Goal: Task Accomplishment & Management: Complete application form

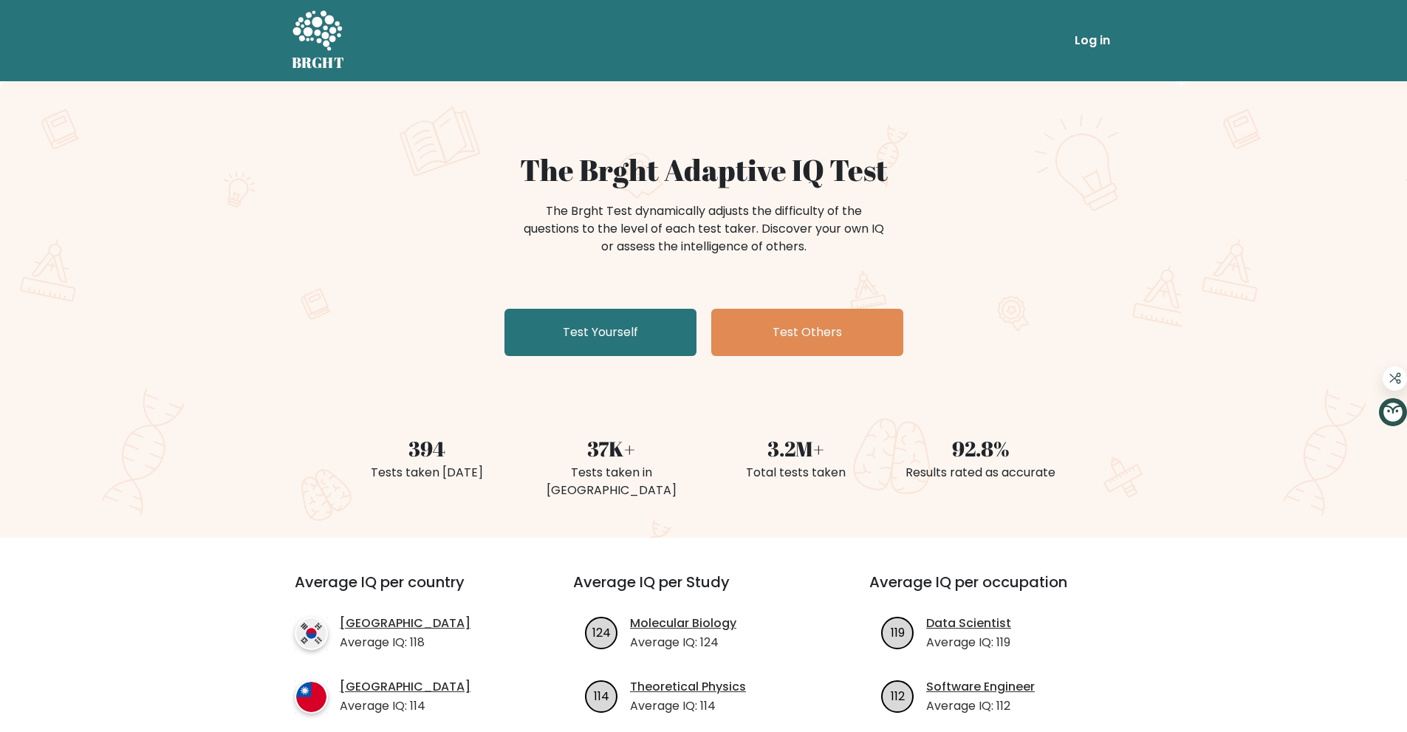
scroll to position [295, 0]
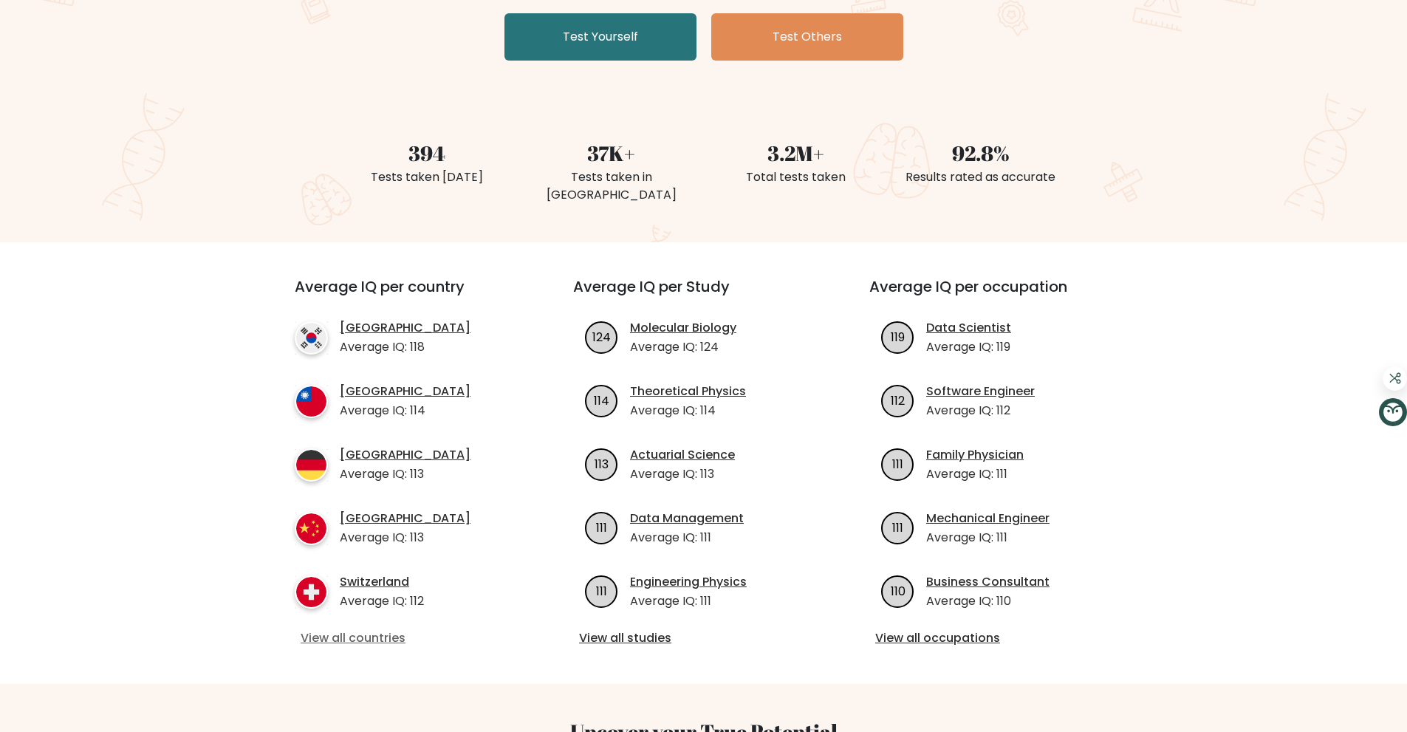
click at [334, 629] on link "View all countries" at bounding box center [407, 638] width 213 height 18
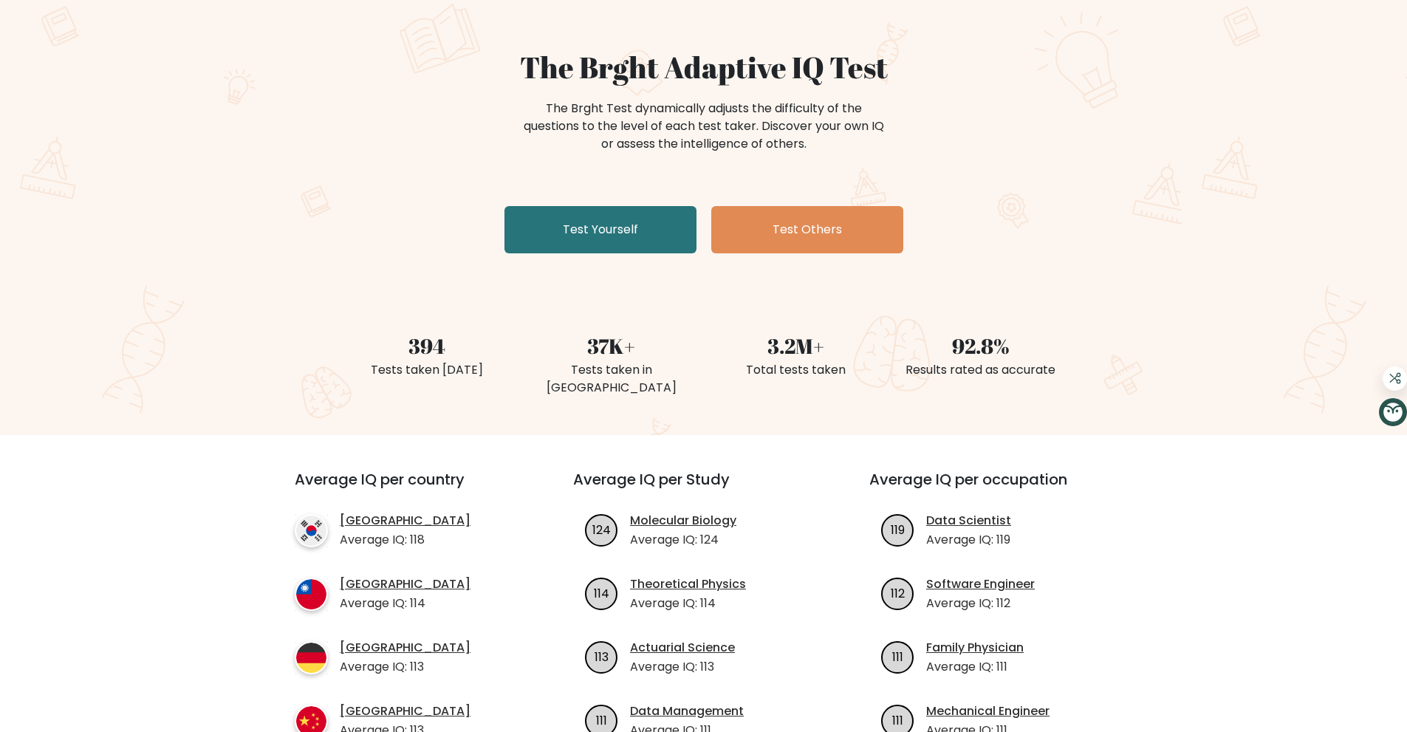
scroll to position [0, 0]
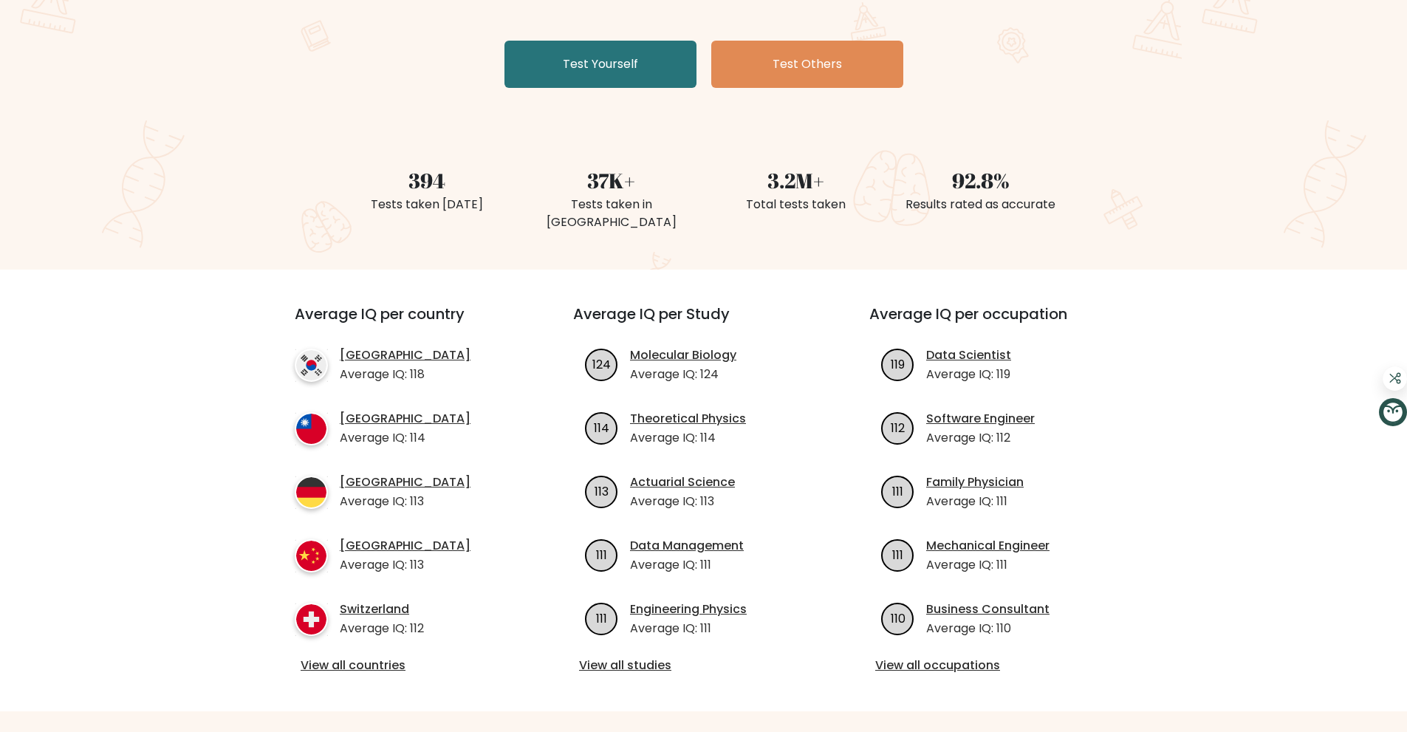
scroll to position [295, 0]
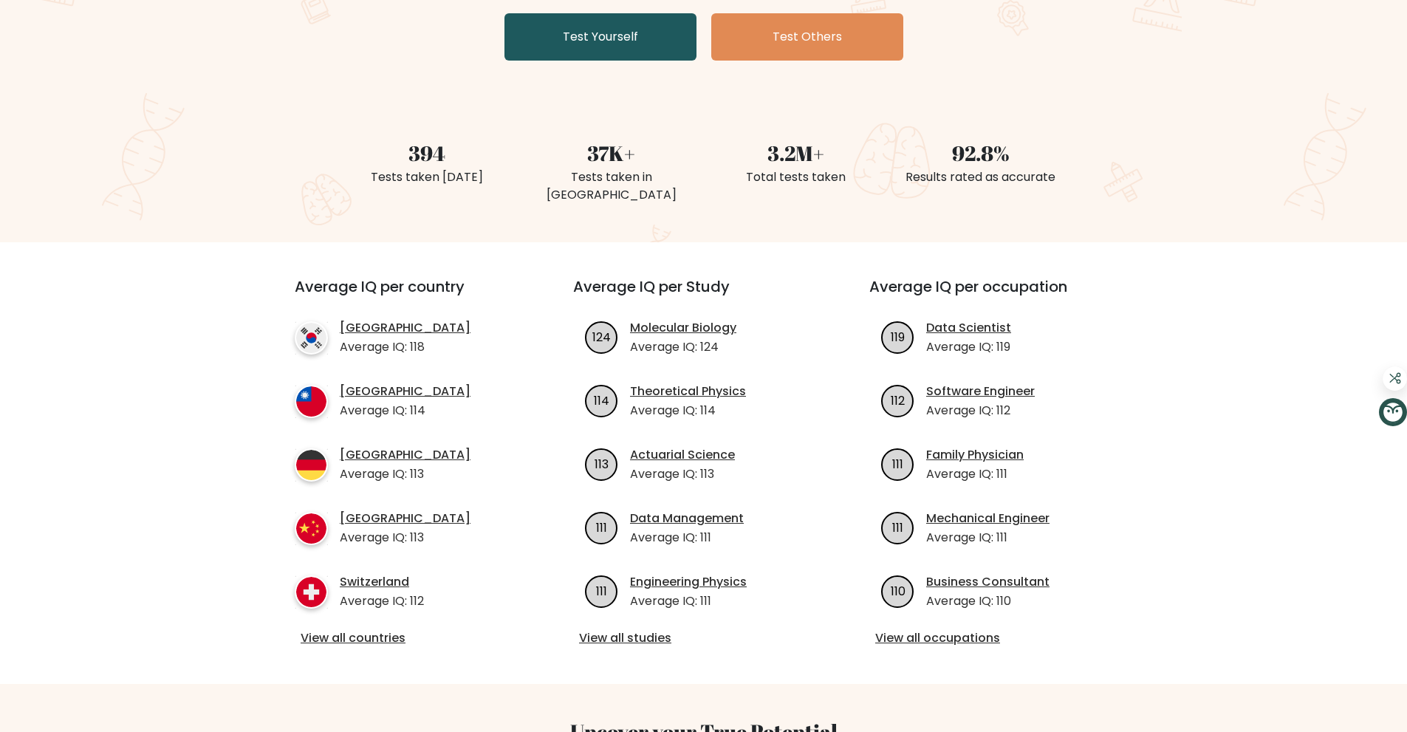
click at [632, 34] on link "Test Yourself" at bounding box center [600, 36] width 192 height 47
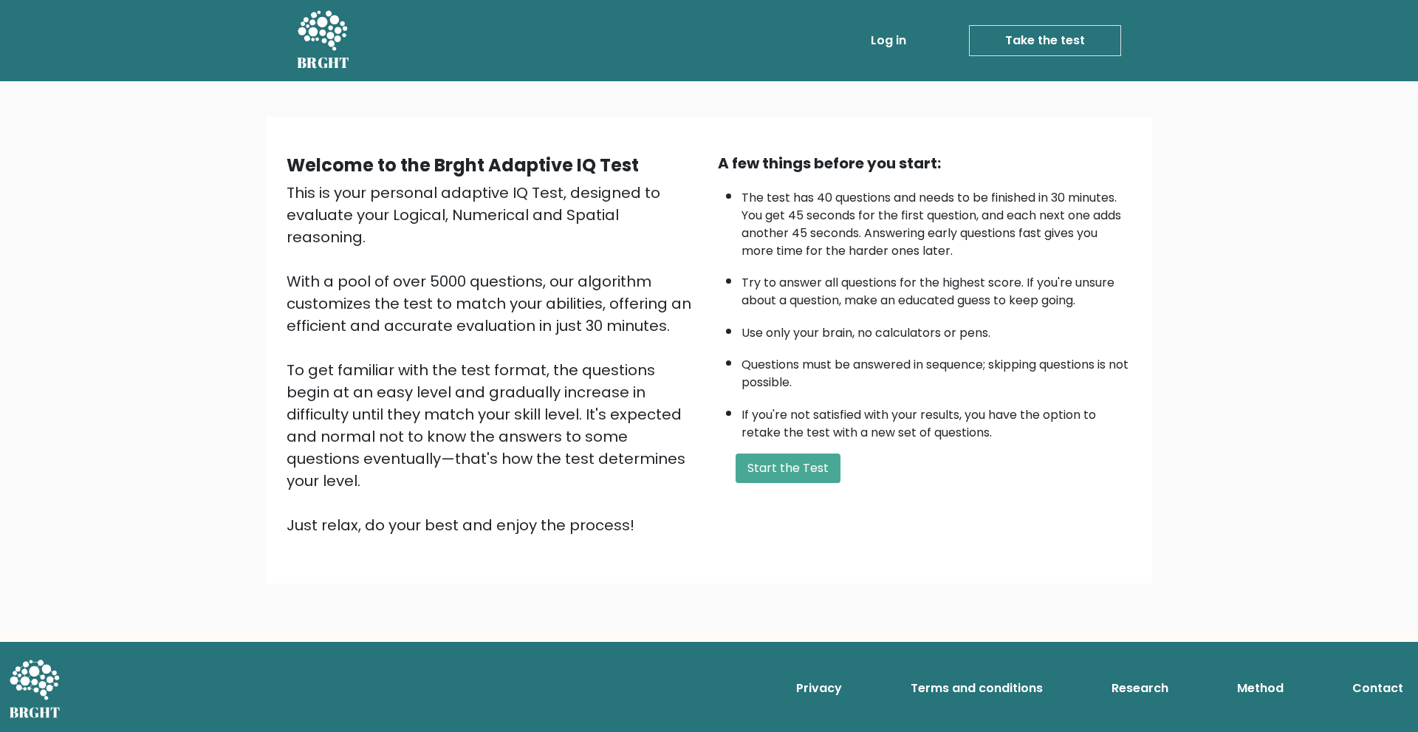
click at [790, 466] on button "Start the Test" at bounding box center [788, 468] width 105 height 30
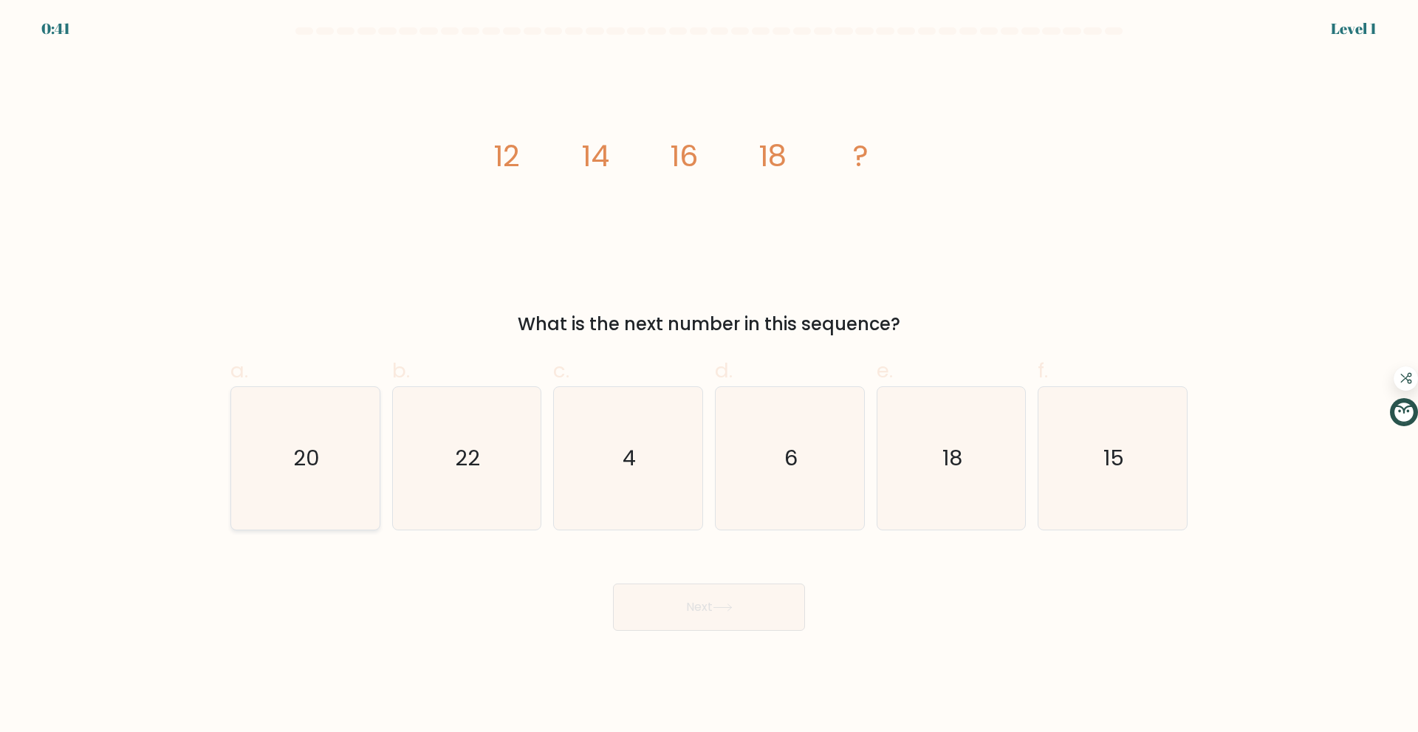
click at [249, 459] on icon "20" at bounding box center [305, 458] width 143 height 143
click at [709, 376] on input "a. 20" at bounding box center [709, 371] width 1 height 10
radio input "true"
click at [713, 606] on button "Next" at bounding box center [709, 606] width 192 height 47
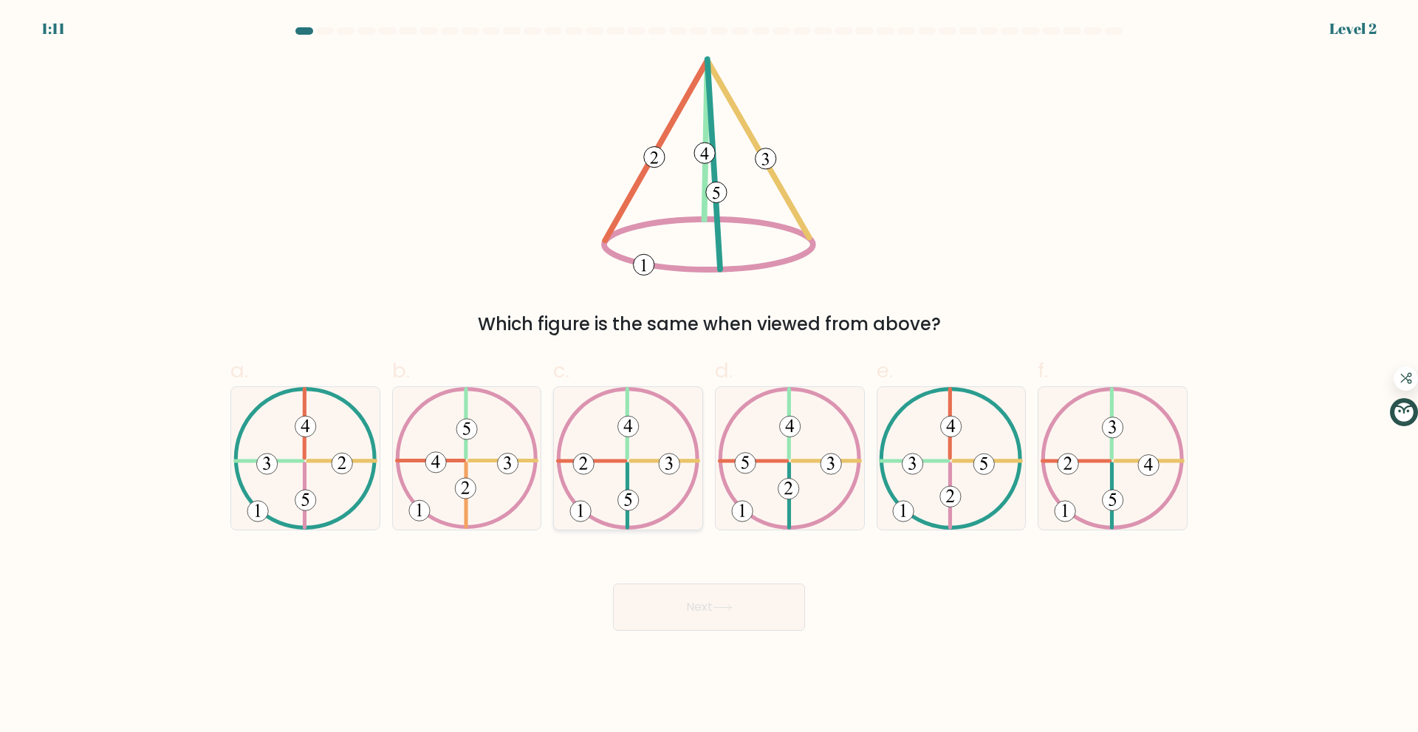
click at [606, 474] on icon at bounding box center [628, 458] width 144 height 143
click at [709, 376] on input "c." at bounding box center [709, 371] width 1 height 10
radio input "true"
click at [758, 596] on button "Next" at bounding box center [709, 606] width 192 height 47
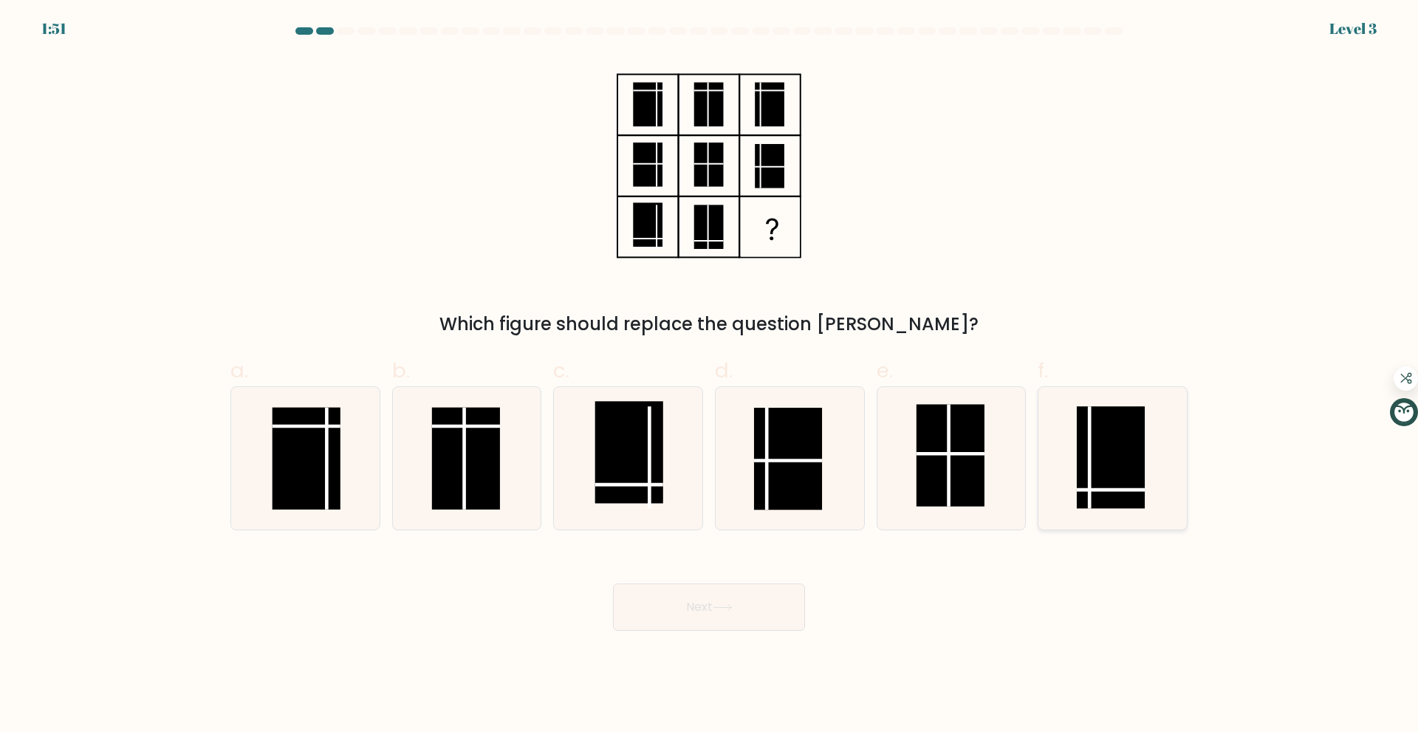
click at [1083, 495] on rect at bounding box center [1111, 457] width 68 height 102
click at [710, 376] on input "f." at bounding box center [709, 371] width 1 height 10
radio input "true"
click at [708, 603] on button "Next" at bounding box center [709, 606] width 192 height 47
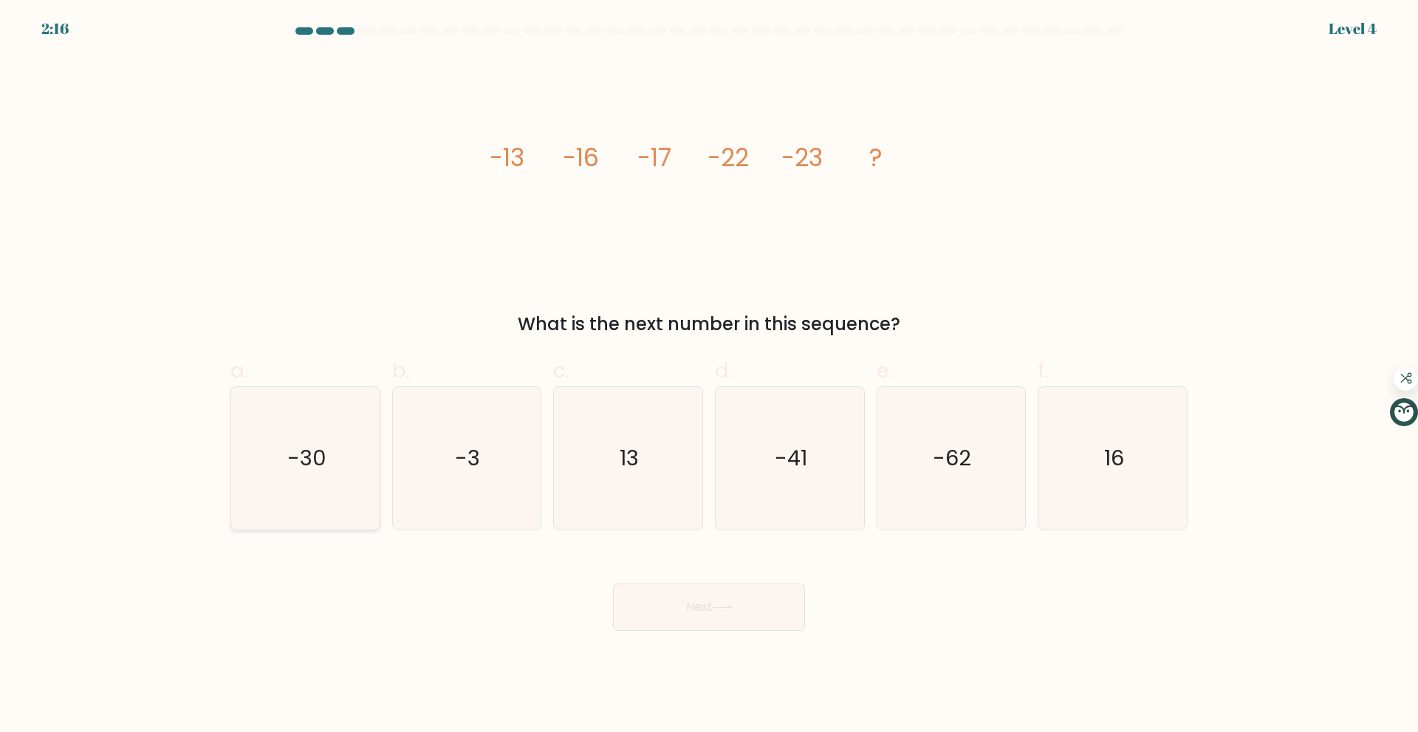
click at [275, 482] on icon "-30" at bounding box center [305, 458] width 143 height 143
click at [709, 376] on input "a. -30" at bounding box center [709, 371] width 1 height 10
radio input "true"
click at [764, 613] on button "Next" at bounding box center [709, 606] width 192 height 47
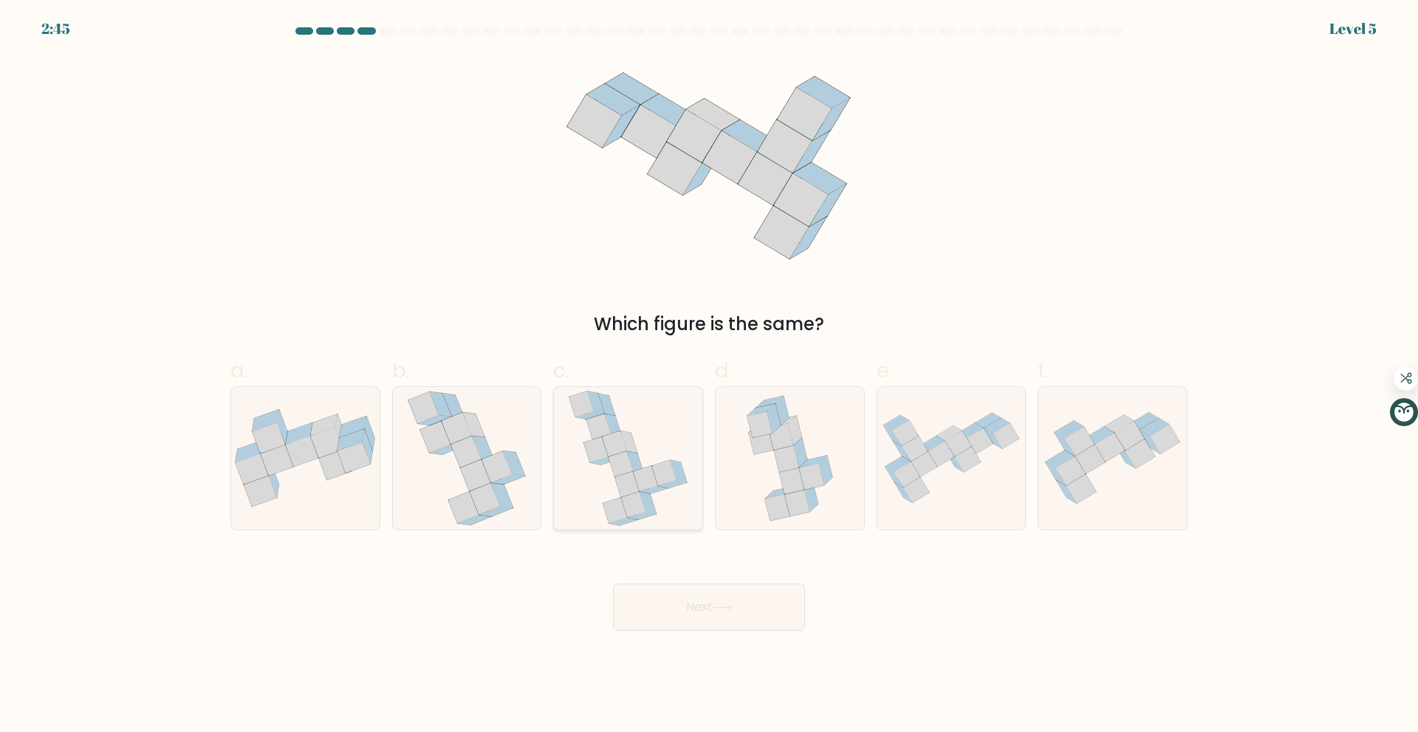
click at [643, 431] on icon at bounding box center [628, 458] width 120 height 143
click at [709, 376] on input "c." at bounding box center [709, 371] width 1 height 10
radio input "true"
click at [721, 595] on button "Next" at bounding box center [709, 606] width 192 height 47
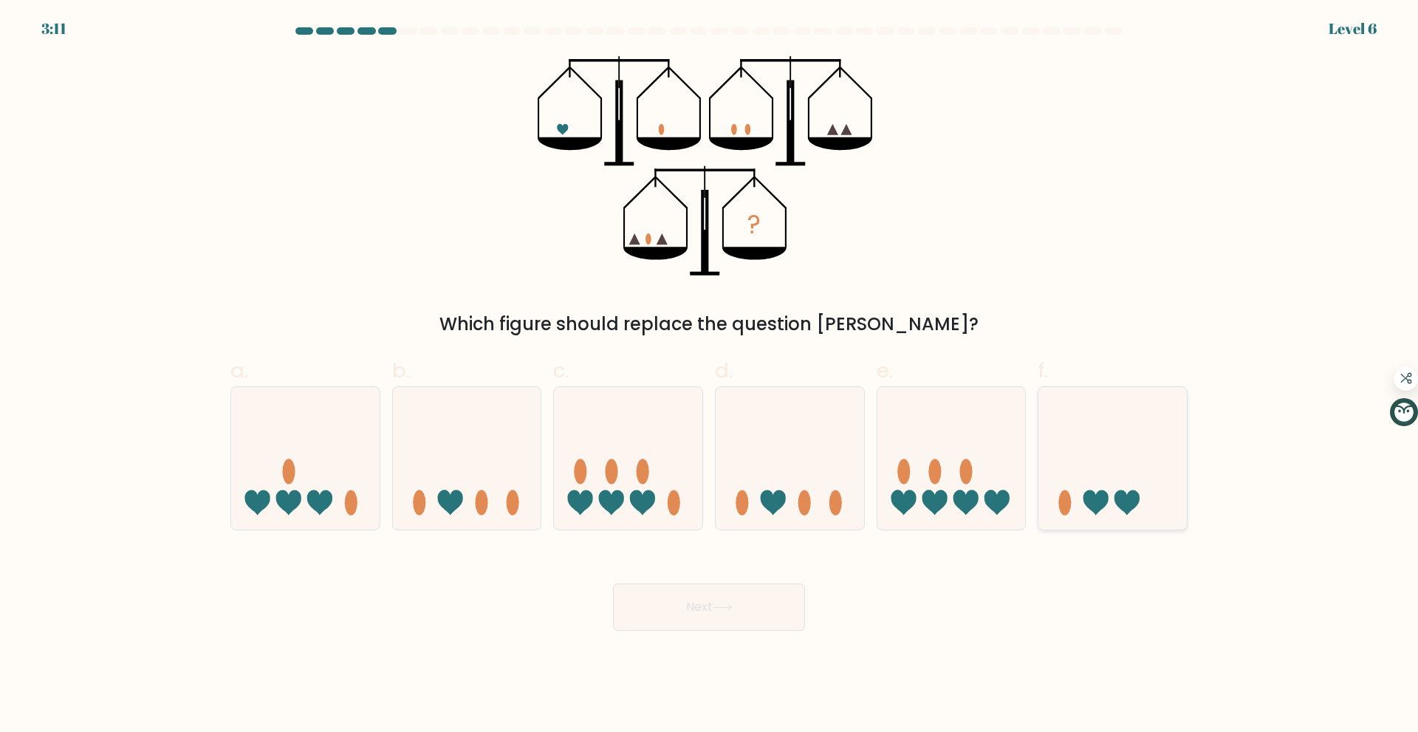
click at [1115, 504] on icon at bounding box center [1112, 458] width 148 height 123
click at [710, 376] on input "f." at bounding box center [709, 371] width 1 height 10
radio input "true"
click at [731, 599] on button "Next" at bounding box center [709, 606] width 192 height 47
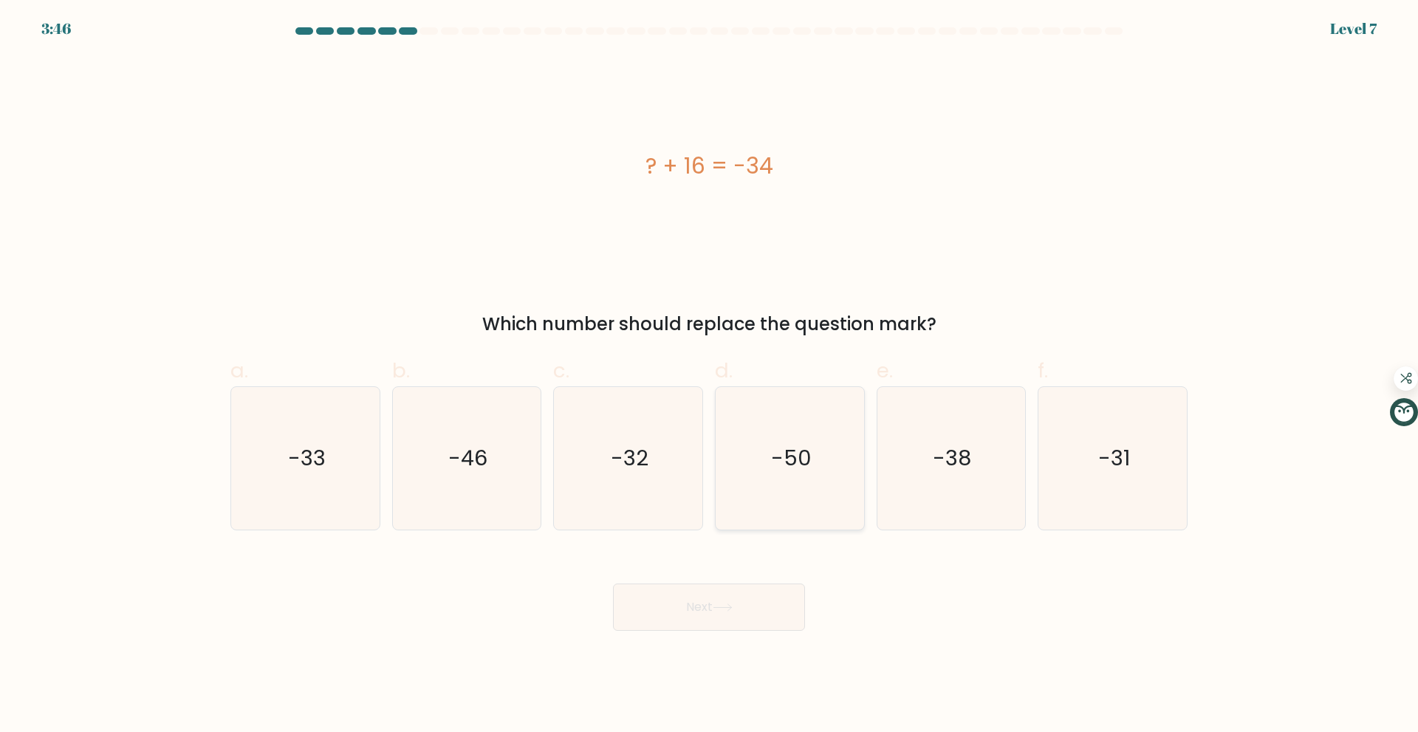
click at [817, 452] on icon "-50" at bounding box center [790, 458] width 143 height 143
click at [710, 376] on input "d. -50" at bounding box center [709, 371] width 1 height 10
radio input "true"
click at [732, 598] on button "Next" at bounding box center [709, 606] width 192 height 47
